Goal: Transaction & Acquisition: Purchase product/service

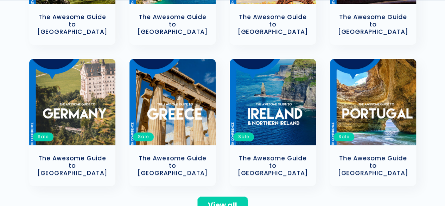
scroll to position [281, 0]
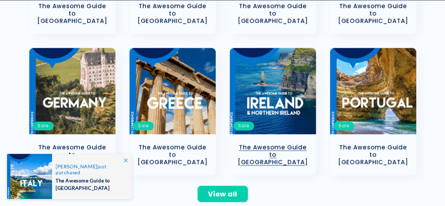
click at [278, 144] on link "The Awesome Guide to [GEOGRAPHIC_DATA]" at bounding box center [273, 155] width 72 height 22
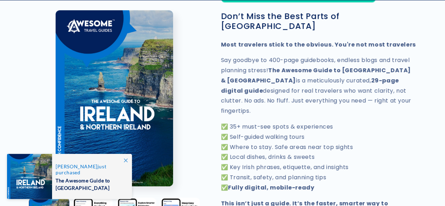
scroll to position [352, 0]
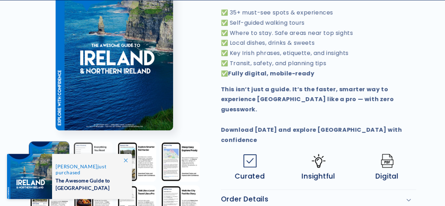
click at [87, 141] on button "Load image 2 in gallery view" at bounding box center [92, 161] width 40 height 40
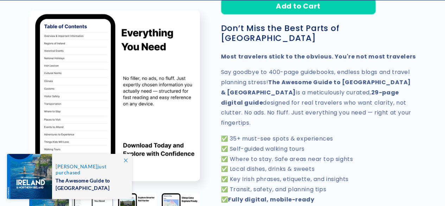
scroll to position [225, 0]
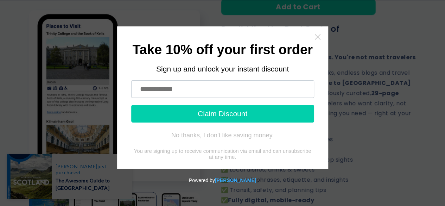
click at [319, 37] on icon "Close widget" at bounding box center [317, 36] width 7 height 7
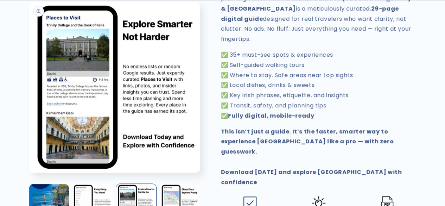
scroll to position [331, 0]
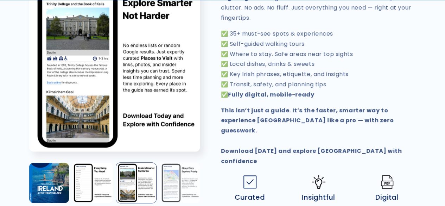
click at [178, 163] on button "Load image 4 in gallery view" at bounding box center [180, 183] width 40 height 40
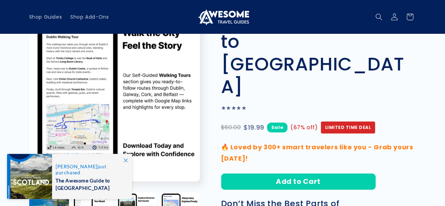
scroll to position [49, 0]
